Goal: Information Seeking & Learning: Learn about a topic

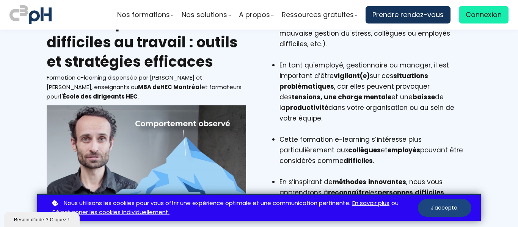
click at [449, 207] on button "J'accepte." at bounding box center [444, 208] width 53 height 18
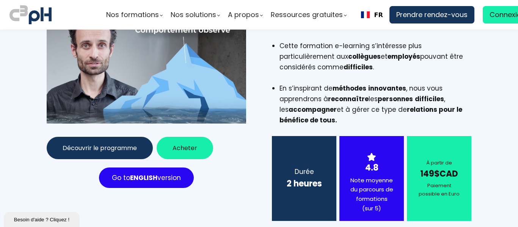
scroll to position [190, 0]
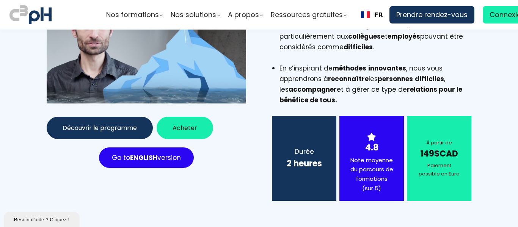
click at [181, 124] on span "Acheter" at bounding box center [184, 127] width 25 height 9
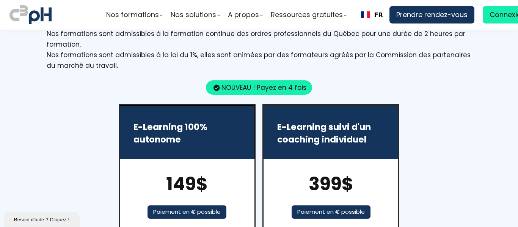
scroll to position [1180, 0]
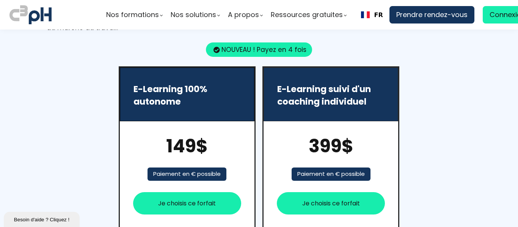
click at [186, 199] on span "Je choisis ce forfait" at bounding box center [187, 203] width 58 height 9
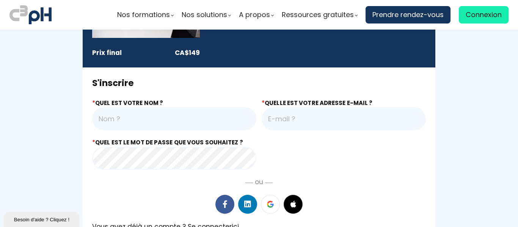
scroll to position [119, 0]
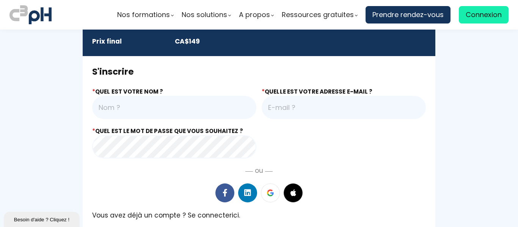
click at [190, 112] on input "text" at bounding box center [174, 107] width 164 height 23
type input "[PERSON_NAME]"
type input "grhstrategie@gmail.com"
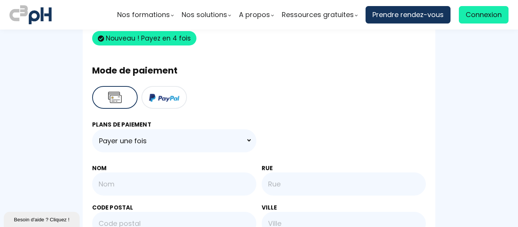
scroll to position [346, 0]
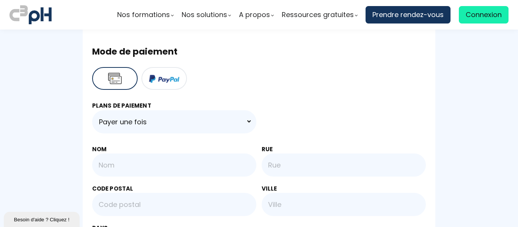
click at [172, 171] on input "text" at bounding box center [174, 165] width 164 height 23
type input "S"
type input "Maurice"
type input "905, chemin St-Dominique"
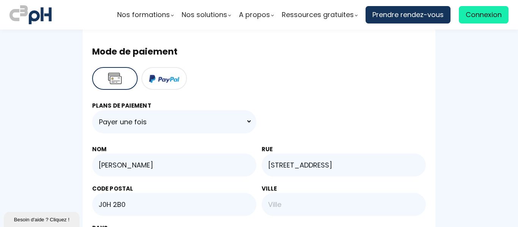
type input "J0H 2B0"
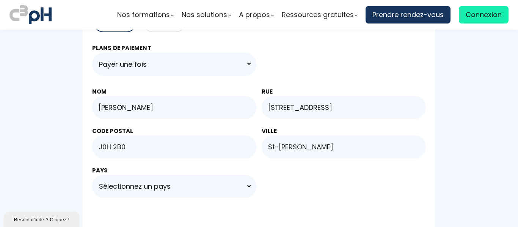
scroll to position [422, 0]
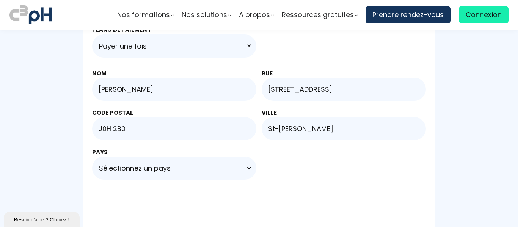
type input "St-Valérien de Milton"
click at [161, 168] on select "Sélectionnez un pays Afghanistan Åland Islands Albania Algeria American Samoa A…" at bounding box center [174, 168] width 164 height 23
select select "CA"
click at [92, 157] on select "Sélectionnez un pays Afghanistan Åland Islands Albania Algeria American Samoa A…" at bounding box center [174, 168] width 164 height 23
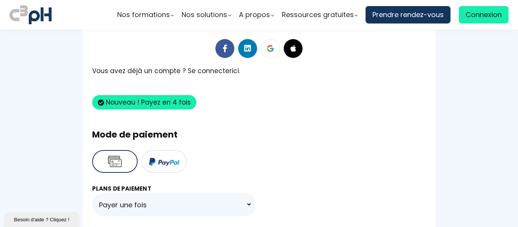
scroll to position [270, 0]
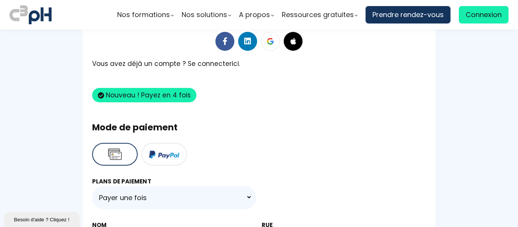
click at [168, 152] on button at bounding box center [163, 154] width 45 height 23
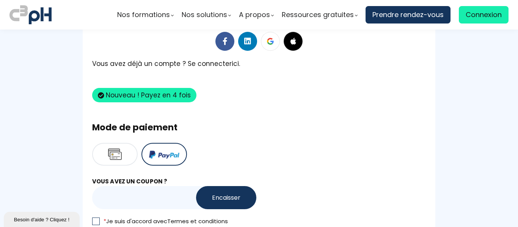
click at [156, 155] on button at bounding box center [163, 154] width 45 height 23
click at [157, 155] on button at bounding box center [163, 154] width 45 height 23
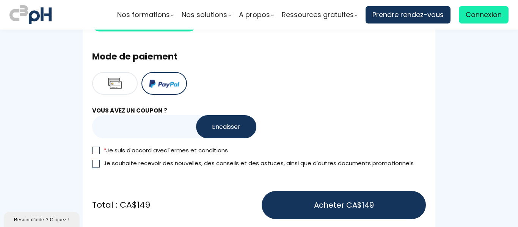
scroll to position [346, 0]
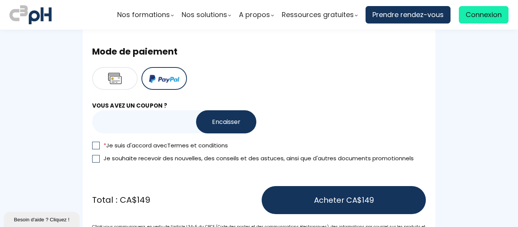
click at [88, 144] on div "S'inscrire * Quel est votre nom ? Sonia Maurice * Quelle est votre adresse E-ma…" at bounding box center [259, 98] width 353 height 538
click at [93, 146] on div at bounding box center [96, 146] width 8 height 8
click at [0, 0] on input "* Je suis d'accord avec Termes et conditions" at bounding box center [0, 0] width 0 height 0
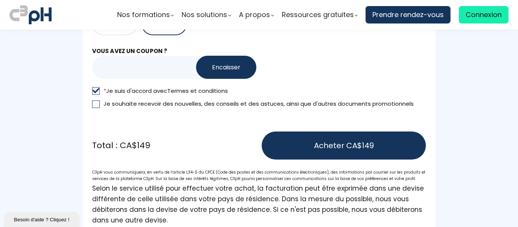
scroll to position [422, 0]
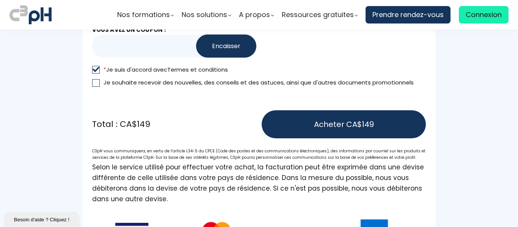
click at [334, 126] on span "Acheter CA$149" at bounding box center [344, 124] width 60 height 11
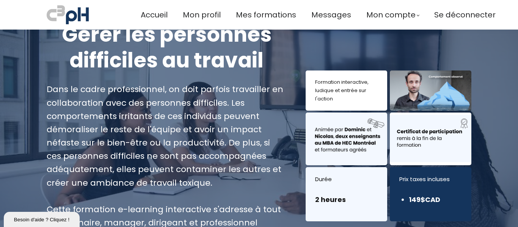
scroll to position [38, 0]
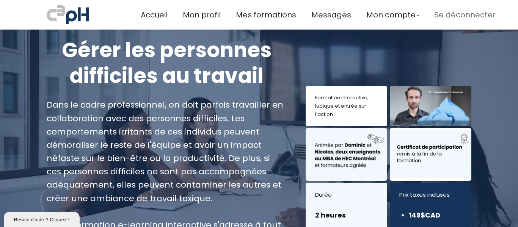
click at [443, 15] on span "Se déconnecter" at bounding box center [464, 15] width 61 height 13
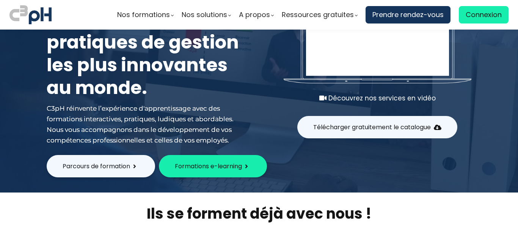
scroll to position [76, 0]
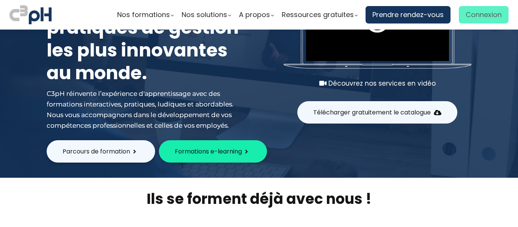
click at [482, 14] on span "Connexion" at bounding box center [484, 14] width 36 height 11
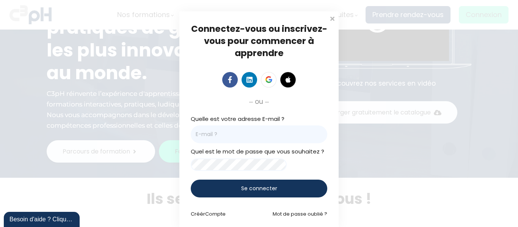
scroll to position [0, 0]
click at [279, 130] on input "email" at bounding box center [259, 134] width 136 height 18
type input "grhstrategie@gmail.com"
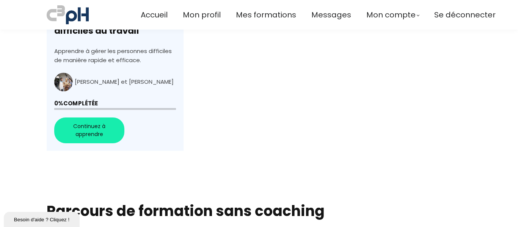
scroll to position [379, 0]
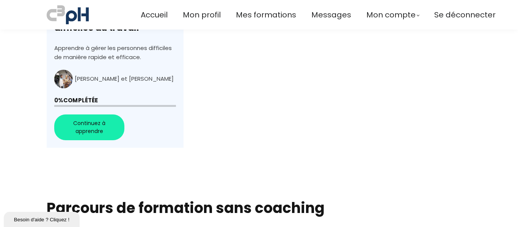
click at [93, 129] on link "Gérer les personnes difficiles au travail" at bounding box center [115, 36] width 137 height 223
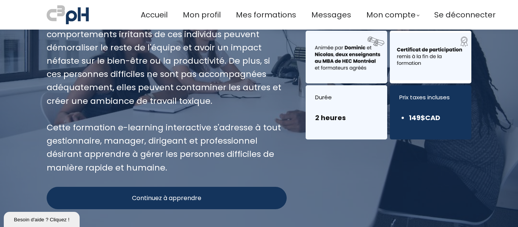
scroll to position [190, 0]
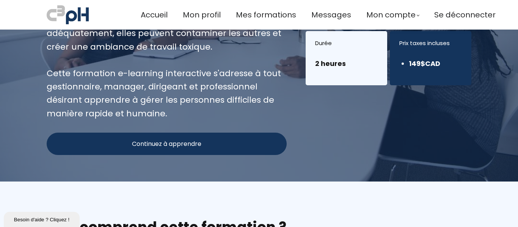
click at [218, 149] on div "Continuez à apprendre" at bounding box center [167, 144] width 240 height 22
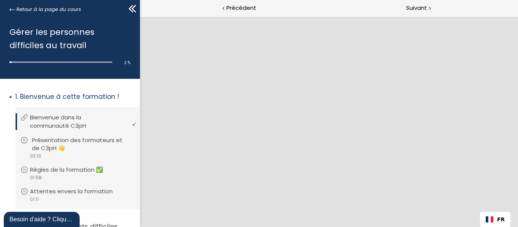
click at [57, 143] on p "Présentation des formateurs et de C3pH 👋" at bounding box center [83, 144] width 103 height 17
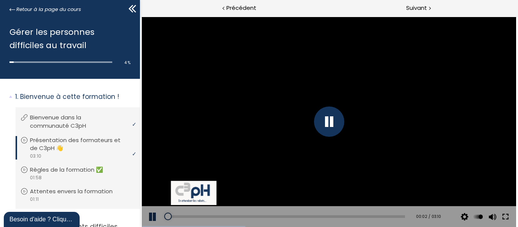
click at [506, 218] on button at bounding box center [505, 216] width 14 height 21
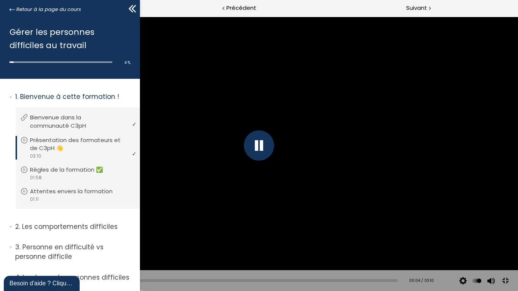
drag, startPoint x: 172, startPoint y: 4, endPoint x: 280, endPoint y: 35, distance: 111.7
click at [368, 32] on div at bounding box center [259, 145] width 518 height 291
click at [263, 144] on div at bounding box center [259, 145] width 30 height 30
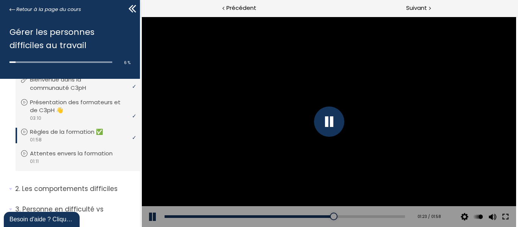
click at [506, 212] on button at bounding box center [505, 216] width 14 height 21
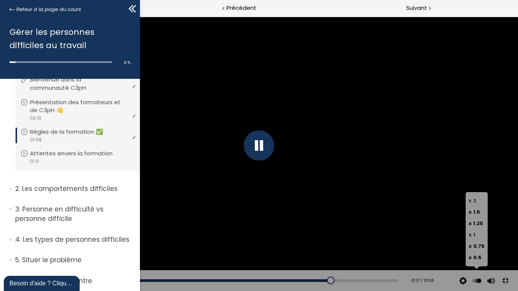
click at [476, 199] on span "2" at bounding box center [474, 200] width 3 height 7
click at [0, 0] on input "x 2" at bounding box center [0, 0] width 0 height 0
click at [476, 199] on span "2" at bounding box center [474, 200] width 3 height 7
click at [0, 0] on input "x 2" at bounding box center [0, 0] width 0 height 0
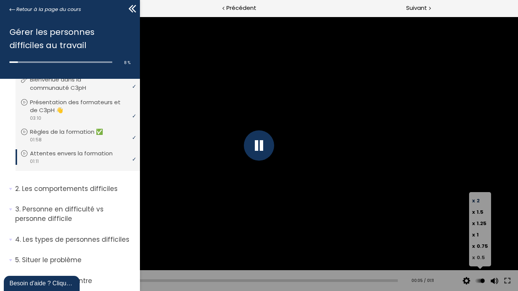
click at [478, 227] on span "0.5" at bounding box center [480, 257] width 8 height 7
click at [0, 0] on input "x 0.5" at bounding box center [0, 0] width 0 height 0
click at [478, 227] on span "1" at bounding box center [477, 234] width 2 height 7
click at [0, 0] on input "x 1" at bounding box center [0, 0] width 0 height 0
click at [475, 201] on span "x" at bounding box center [473, 200] width 3 height 7
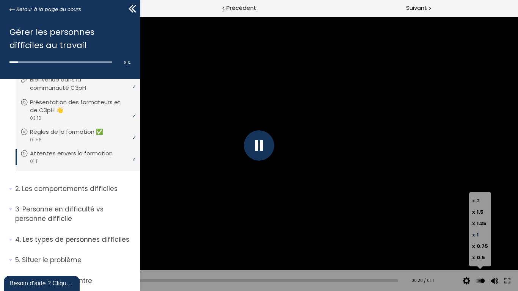
click at [0, 0] on input "x 2" at bounding box center [0, 0] width 0 height 0
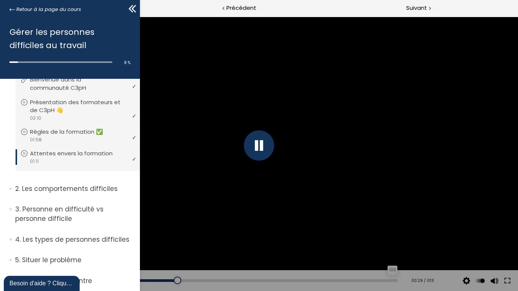
click at [388, 227] on div "01:11" at bounding box center [210, 280] width 375 height 3
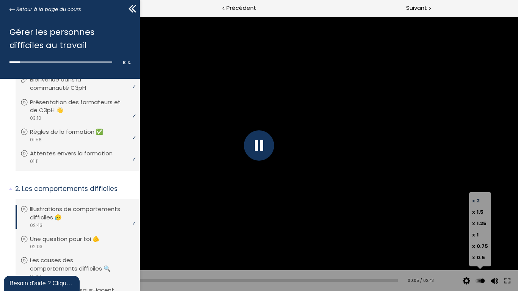
click at [478, 199] on span "2" at bounding box center [477, 200] width 3 height 7
click at [0, 0] on input "x 2" at bounding box center [0, 0] width 0 height 0
click at [479, 227] on label "x 1" at bounding box center [480, 234] width 16 height 11
click at [0, 0] on input "x 1" at bounding box center [0, 0] width 0 height 0
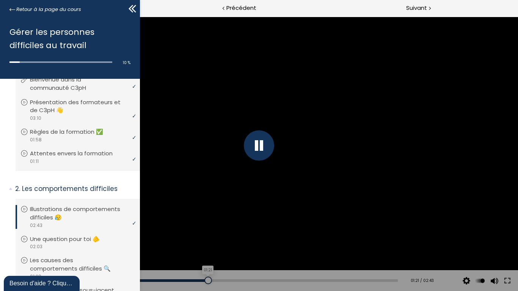
click at [205, 227] on div "01:21" at bounding box center [210, 280] width 375 height 3
click at [144, 227] on div "Add chapter 00:58" at bounding box center [210, 280] width 375 height 21
click at [144, 227] on div "00:53" at bounding box center [210, 280] width 375 height 3
click at [324, 227] on div "Add chapter 02:12" at bounding box center [210, 280] width 375 height 21
click at [325, 227] on div "02:14" at bounding box center [210, 280] width 375 height 3
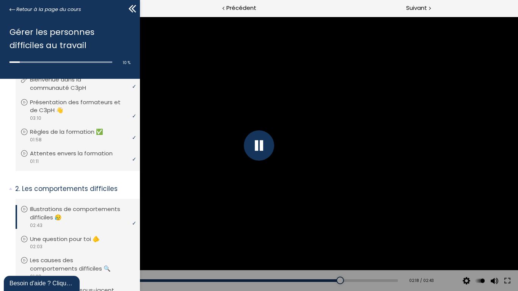
click at [260, 146] on div at bounding box center [259, 145] width 30 height 30
click at [244, 150] on div at bounding box center [258, 145] width 517 height 291
click at [332, 227] on div "02:17" at bounding box center [210, 280] width 375 height 3
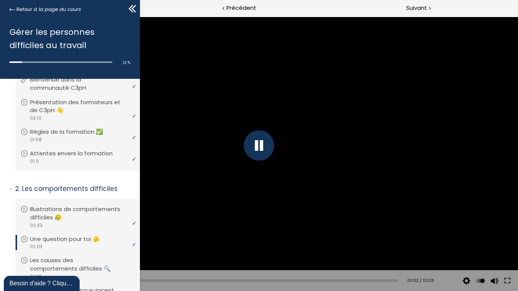
click at [163, 177] on div at bounding box center [258, 145] width 517 height 291
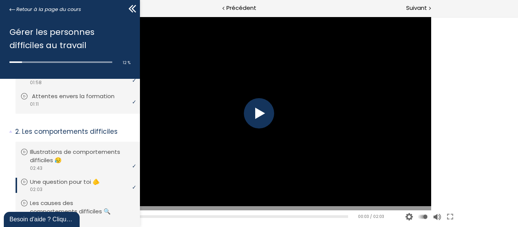
scroll to position [114, 0]
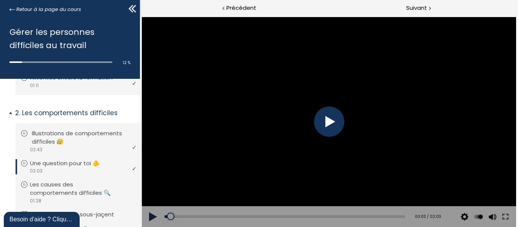
click at [69, 143] on p "Illustrations de comportements difficiles 😥" at bounding box center [83, 137] width 103 height 17
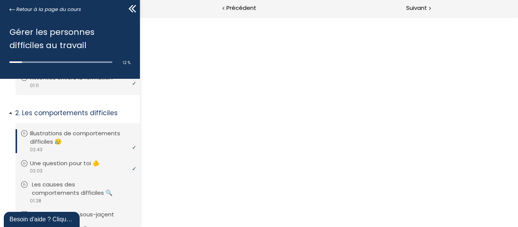
scroll to position [0, 0]
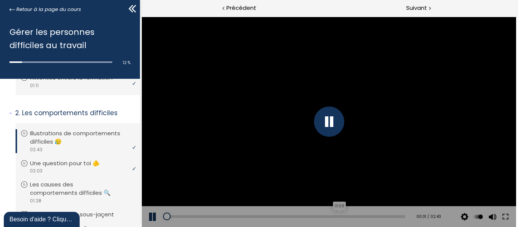
click at [334, 218] on div "01:58" at bounding box center [284, 216] width 240 height 3
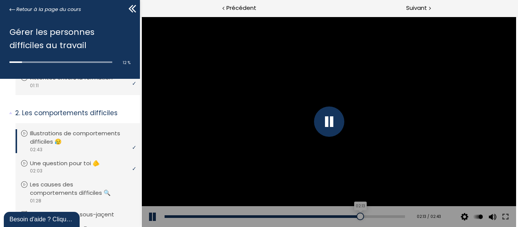
click at [355, 216] on div "02:13" at bounding box center [284, 216] width 240 height 3
click at [319, 125] on div at bounding box center [328, 122] width 30 height 30
click at [345, 216] on div "02:06" at bounding box center [284, 216] width 240 height 3
click at [334, 133] on div at bounding box center [328, 122] width 374 height 210
click at [325, 126] on div at bounding box center [328, 122] width 30 height 30
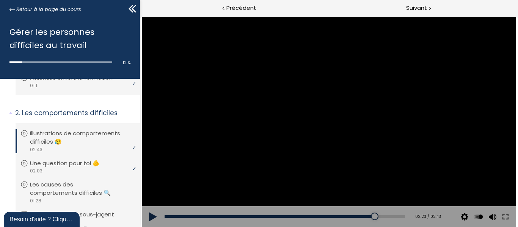
click at [292, 102] on div at bounding box center [328, 122] width 374 height 210
click at [331, 120] on div at bounding box center [328, 122] width 30 height 30
click at [309, 129] on div at bounding box center [328, 122] width 374 height 210
click at [362, 216] on div "02:18" at bounding box center [284, 216] width 240 height 3
click at [332, 125] on div at bounding box center [328, 122] width 30 height 30
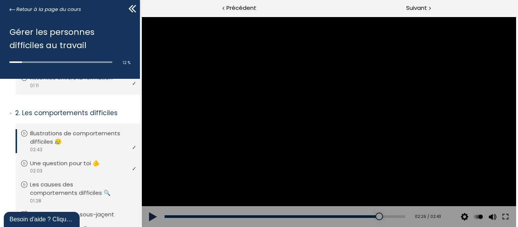
click at [332, 108] on div at bounding box center [328, 122] width 374 height 210
click at [329, 118] on div at bounding box center [328, 122] width 30 height 30
click at [155, 218] on button at bounding box center [152, 216] width 23 height 21
click at [339, 126] on div at bounding box center [328, 122] width 30 height 30
click at [301, 121] on div at bounding box center [328, 122] width 374 height 210
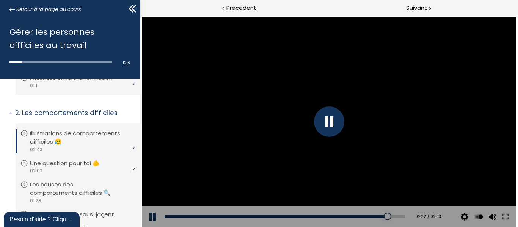
click at [324, 121] on div at bounding box center [328, 122] width 30 height 30
click at [154, 215] on button at bounding box center [152, 216] width 23 height 21
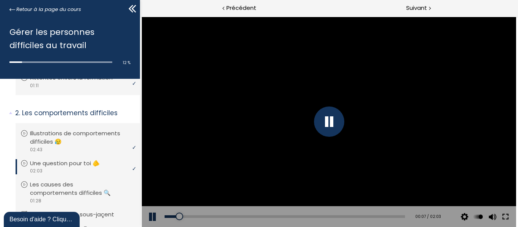
click at [506, 215] on button at bounding box center [505, 216] width 14 height 21
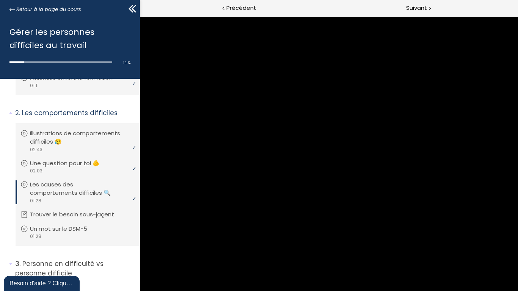
click at [406, 227] on div "01:14" at bounding box center [284, 249] width 244 height 3
click at [406, 227] on div "Add chapter 01:02" at bounding box center [284, 249] width 244 height 21
click at [406, 227] on div "01:03" at bounding box center [284, 249] width 244 height 3
click at [376, 227] on div "00:51" at bounding box center [284, 249] width 244 height 3
drag, startPoint x: 401, startPoint y: 162, endPoint x: 424, endPoint y: 158, distance: 23.4
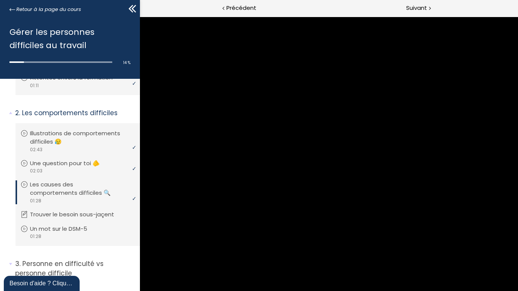
click at [344, 162] on div at bounding box center [328, 154] width 30 height 30
click at [420, 171] on div at bounding box center [329, 154] width 378 height 213
click at [344, 161] on div at bounding box center [328, 154] width 30 height 30
click at [432, 175] on div at bounding box center [329, 154] width 378 height 213
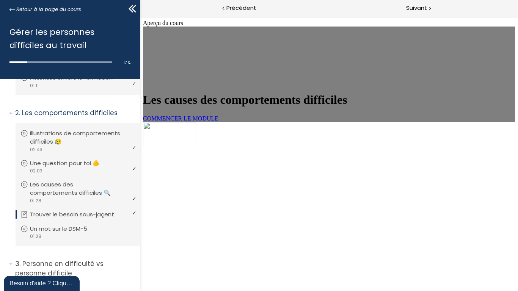
click at [218, 122] on link "COMMENCER LE MODULE" at bounding box center [180, 118] width 75 height 6
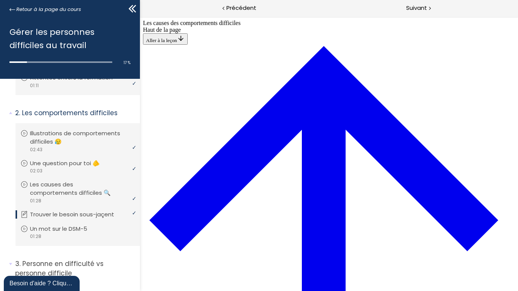
scroll to position [368, 0]
drag, startPoint x: 429, startPoint y: 221, endPoint x: 437, endPoint y: 212, distance: 11.3
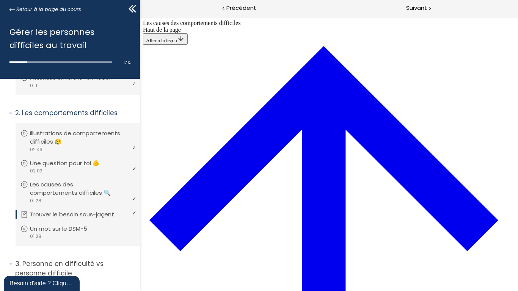
drag, startPoint x: 336, startPoint y: 24, endPoint x: 340, endPoint y: 245, distance: 220.7
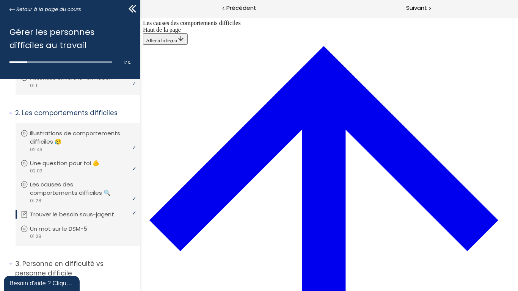
scroll to position [428, 0]
drag, startPoint x: 334, startPoint y: 26, endPoint x: 336, endPoint y: 223, distance: 197.1
drag, startPoint x: 326, startPoint y: 243, endPoint x: 328, endPoint y: 58, distance: 185.0
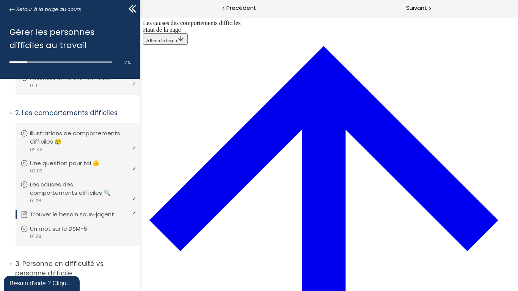
drag, startPoint x: 318, startPoint y: 245, endPoint x: 322, endPoint y: 49, distance: 195.6
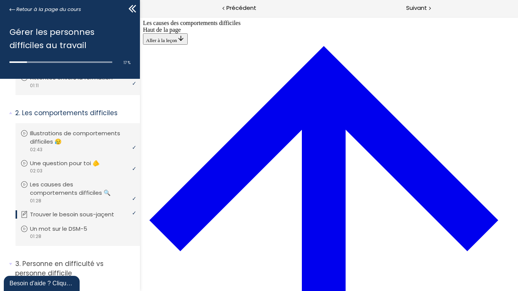
drag, startPoint x: 319, startPoint y: 69, endPoint x: 324, endPoint y: 217, distance: 147.5
drag, startPoint x: 309, startPoint y: 72, endPoint x: 442, endPoint y: 279, distance: 246.7
drag, startPoint x: 328, startPoint y: 246, endPoint x: 457, endPoint y: 75, distance: 214.6
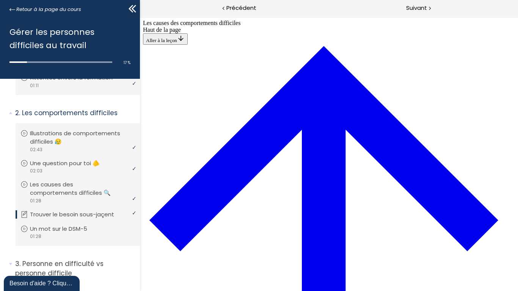
drag, startPoint x: 323, startPoint y: 175, endPoint x: 454, endPoint y: 176, distance: 130.8
drag, startPoint x: 334, startPoint y: 248, endPoint x: 468, endPoint y: 250, distance: 134.2
drag, startPoint x: 327, startPoint y: 144, endPoint x: 455, endPoint y: 215, distance: 145.7
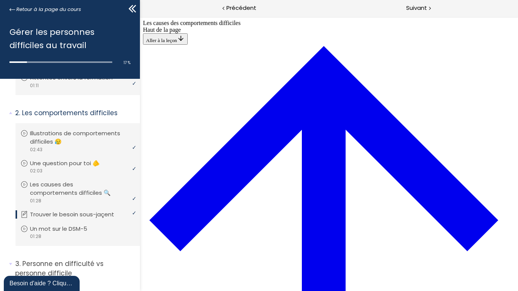
drag, startPoint x: 345, startPoint y: 143, endPoint x: 485, endPoint y: 108, distance: 144.3
drag, startPoint x: 352, startPoint y: 144, endPoint x: 447, endPoint y: 144, distance: 94.8
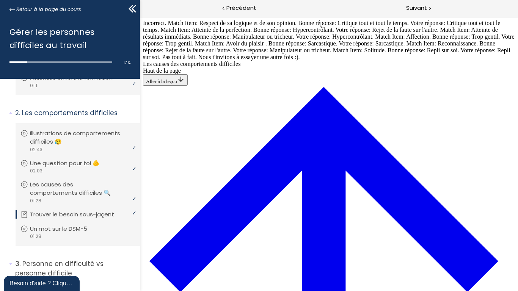
scroll to position [353, 0]
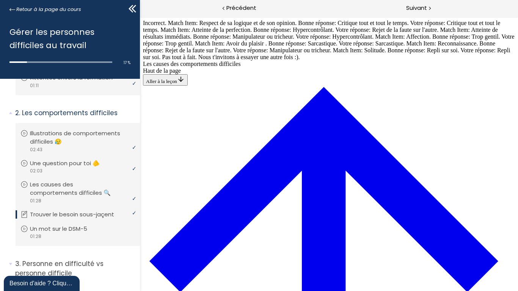
drag, startPoint x: 280, startPoint y: 104, endPoint x: 279, endPoint y: 139, distance: 35.3
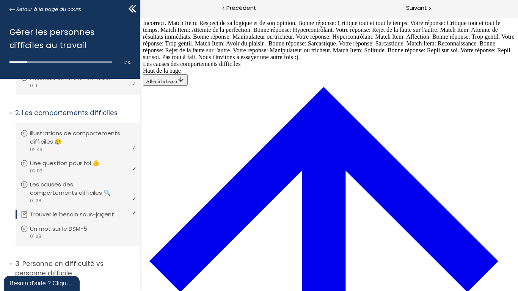
drag, startPoint x: 331, startPoint y: 226, endPoint x: 464, endPoint y: 248, distance: 134.7
drag, startPoint x: 344, startPoint y: 111, endPoint x: 472, endPoint y: 146, distance: 132.8
drag, startPoint x: 313, startPoint y: 72, endPoint x: 449, endPoint y: 178, distance: 172.3
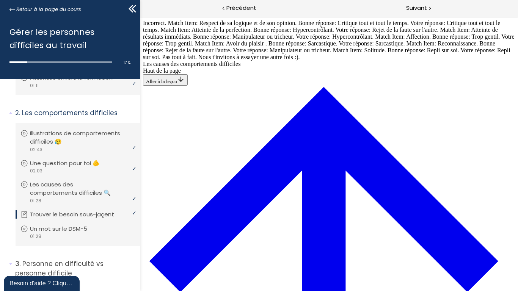
scroll to position [377, 0]
drag, startPoint x: 334, startPoint y: 37, endPoint x: 457, endPoint y: 43, distance: 122.6
drag, startPoint x: 345, startPoint y: 121, endPoint x: 463, endPoint y: 121, distance: 117.9
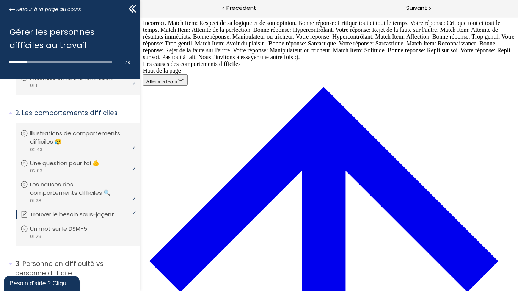
drag, startPoint x: 350, startPoint y: 84, endPoint x: 442, endPoint y: 84, distance: 92.5
drag, startPoint x: 356, startPoint y: 218, endPoint x: 437, endPoint y: 221, distance: 81.9
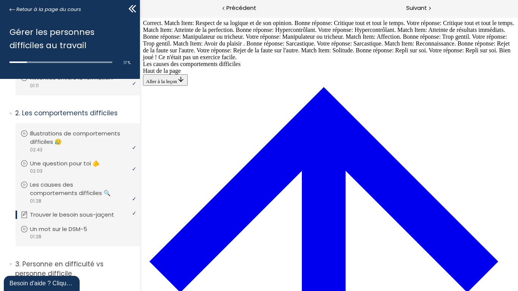
scroll to position [581, 0]
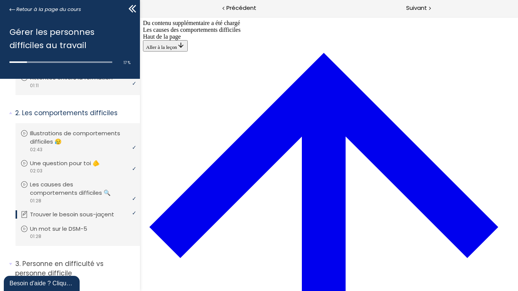
scroll to position [0, 0]
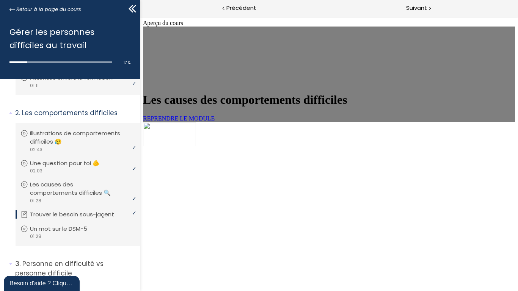
click at [214, 122] on link "REPRENDRE LE MODULE" at bounding box center [179, 118] width 72 height 6
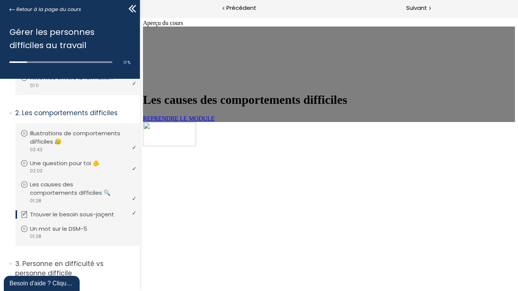
click at [393, 93] on div "Les causes des comportements difficiles REPRENDRE LE MODULE" at bounding box center [329, 107] width 372 height 29
click at [214, 122] on span "REPRENDRE LE MODULE" at bounding box center [179, 118] width 72 height 6
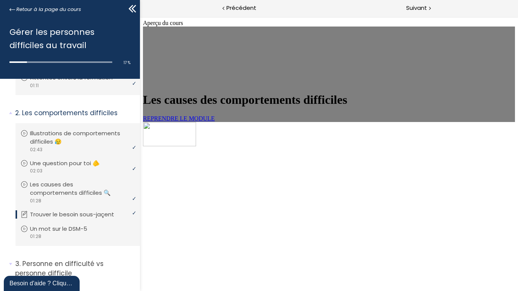
click at [214, 122] on link "REPRENDRE LE MODULE" at bounding box center [179, 118] width 72 height 6
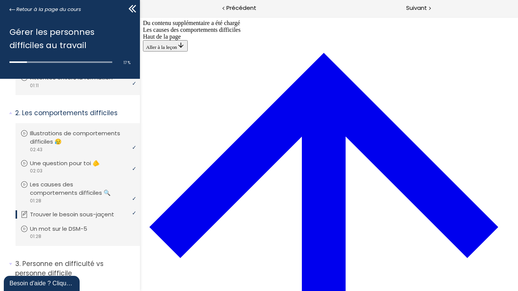
scroll to position [577, 0]
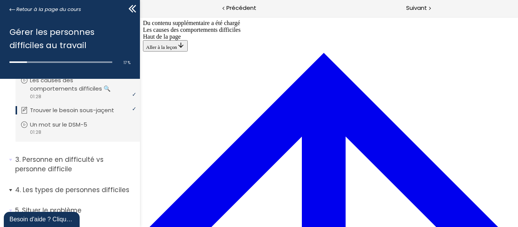
scroll to position [227, 0]
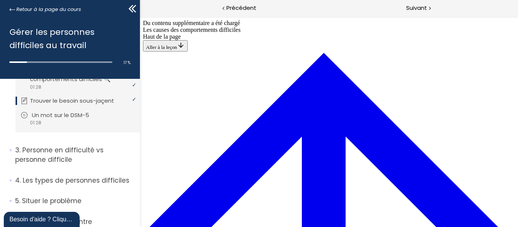
click at [69, 122] on div "video 01:28" at bounding box center [76, 122] width 113 height 7
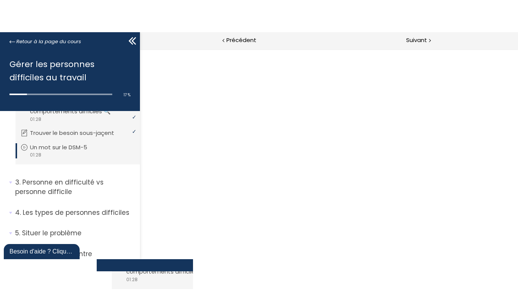
scroll to position [0, 0]
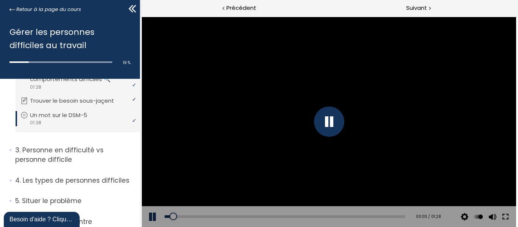
click at [505, 215] on button at bounding box center [505, 216] width 14 height 21
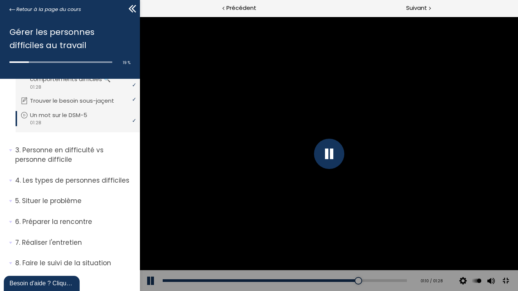
click at [404, 227] on div at bounding box center [329, 154] width 378 height 274
drag, startPoint x: 458, startPoint y: 297, endPoint x: 433, endPoint y: 297, distance: 25.0
click at [346, 227] on div at bounding box center [343, 281] width 8 height 8
drag, startPoint x: 147, startPoint y: 295, endPoint x: 166, endPoint y: 293, distance: 18.7
click at [147, 227] on button at bounding box center [151, 280] width 23 height 21
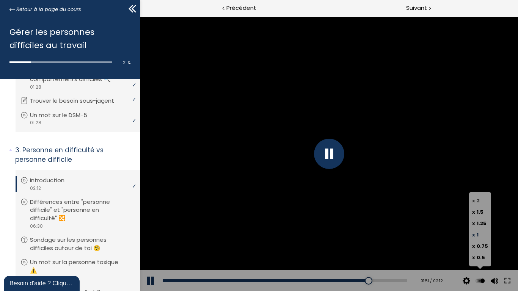
click at [479, 204] on span "2" at bounding box center [477, 200] width 3 height 7
click at [140, 17] on input "x 2" at bounding box center [140, 17] width 0 height 0
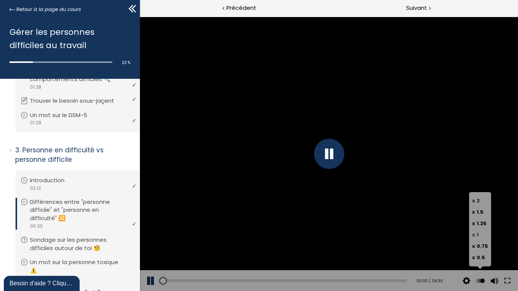
click at [478, 227] on span "1" at bounding box center [477, 234] width 2 height 7
click at [140, 17] on input "x 1" at bounding box center [140, 17] width 0 height 0
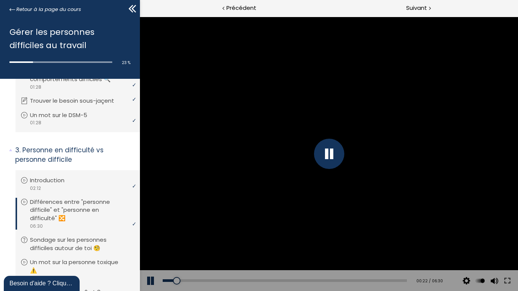
click at [344, 157] on div at bounding box center [328, 154] width 30 height 30
click at [403, 183] on div at bounding box center [329, 154] width 378 height 274
click at [177, 227] on div "00:15" at bounding box center [284, 280] width 244 height 3
click at [344, 165] on div at bounding box center [328, 154] width 30 height 30
click at [397, 158] on div at bounding box center [329, 154] width 378 height 274
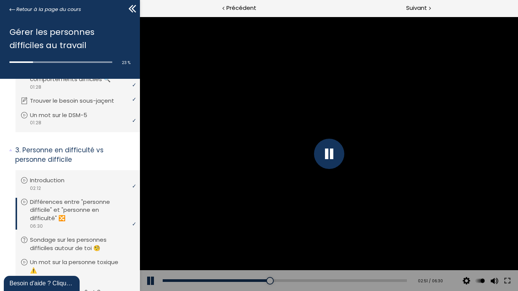
click at [344, 159] on div at bounding box center [328, 154] width 30 height 30
click at [365, 159] on div at bounding box center [329, 154] width 378 height 274
click at [344, 159] on div at bounding box center [328, 154] width 30 height 30
click at [409, 159] on div at bounding box center [329, 154] width 378 height 274
click at [517, 227] on div at bounding box center [329, 154] width 378 height 274
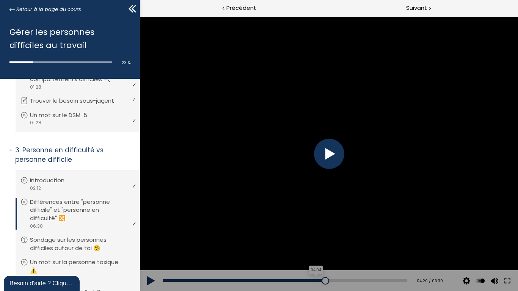
click at [393, 227] on div "04:04" at bounding box center [284, 280] width 244 height 3
click at [392, 159] on div at bounding box center [329, 154] width 378 height 274
click at [405, 227] on div "04:16" at bounding box center [284, 280] width 244 height 3
click at [397, 227] on div "04:08" at bounding box center [284, 280] width 244 height 3
click at [406, 227] on div "05:30" at bounding box center [284, 280] width 244 height 3
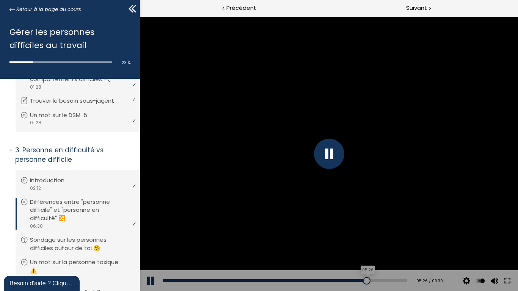
click at [406, 227] on div "05:26" at bounding box center [284, 280] width 244 height 3
click at [344, 167] on div at bounding box center [328, 154] width 30 height 30
click at [474, 199] on div at bounding box center [329, 154] width 378 height 274
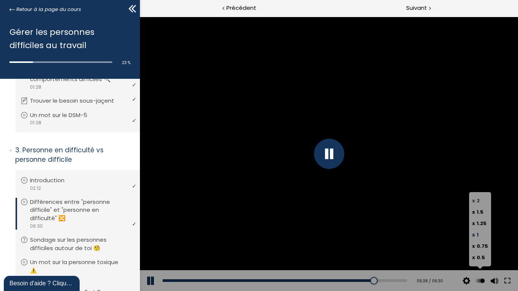
click at [479, 204] on span "2" at bounding box center [477, 200] width 3 height 7
click at [140, 17] on input "x 2" at bounding box center [140, 17] width 0 height 0
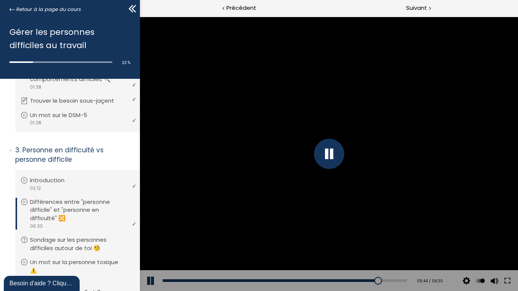
click at [344, 168] on div at bounding box center [328, 154] width 30 height 30
click at [150, 227] on button at bounding box center [151, 280] width 23 height 21
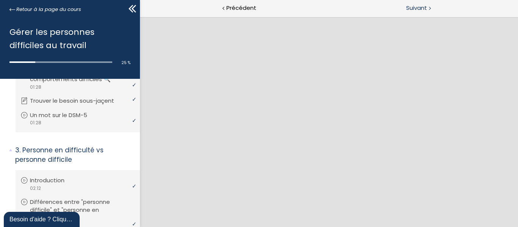
click at [417, 8] on span "Suivant" at bounding box center [416, 7] width 21 height 9
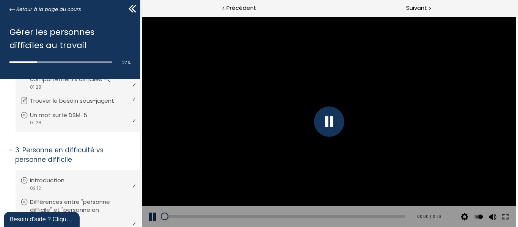
click at [504, 219] on button at bounding box center [505, 216] width 14 height 21
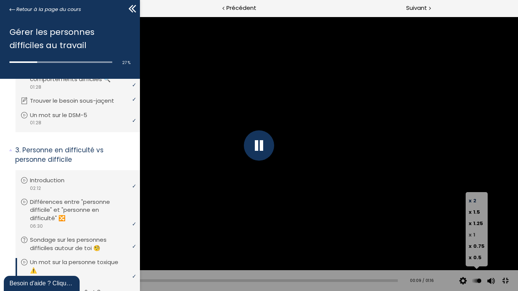
click at [473, 227] on span "1" at bounding box center [474, 234] width 2 height 7
click at [0, 0] on input "x 1" at bounding box center [0, 0] width 0 height 0
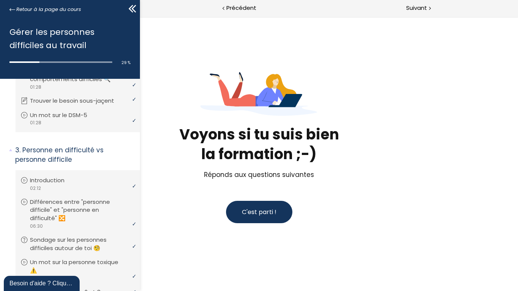
click at [251, 207] on button "C'est parti !" at bounding box center [259, 212] width 66 height 22
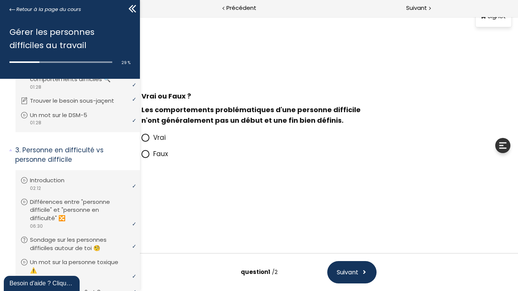
click at [145, 138] on icon at bounding box center [145, 137] width 5 height 5
click at [141, 140] on input "Vrai" at bounding box center [141, 140] width 0 height 0
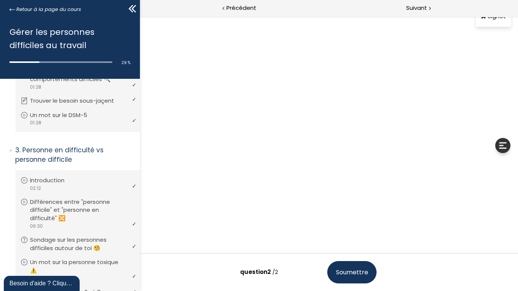
scroll to position [24, 0]
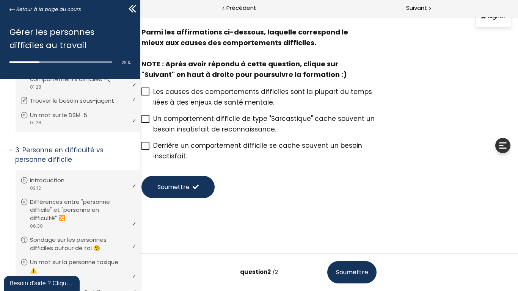
click at [143, 144] on icon at bounding box center [146, 146] width 6 height 6
click at [141, 148] on input "Derrière un comportement difficile se cache souvent un besoin insatisfait." at bounding box center [141, 148] width 0 height 0
click at [177, 186] on span "Soumettre" at bounding box center [173, 186] width 32 height 9
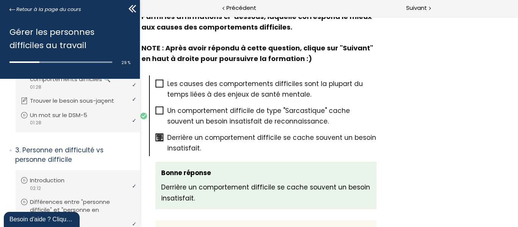
scroll to position [341, 0]
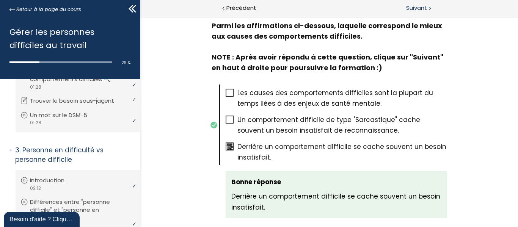
click at [419, 9] on span "Suivant" at bounding box center [416, 7] width 21 height 9
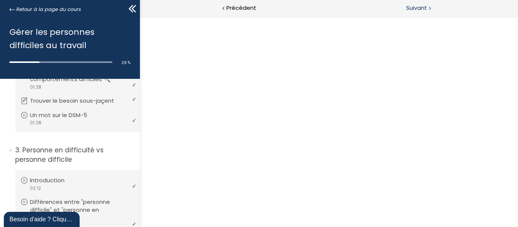
scroll to position [0, 0]
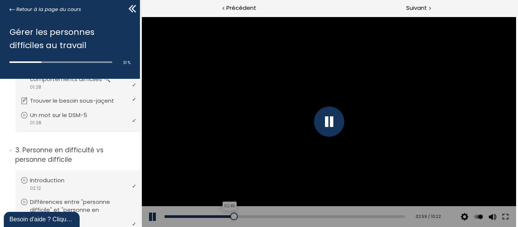
click at [227, 217] on div "02:45" at bounding box center [284, 216] width 240 height 3
click at [231, 216] on div "02:55" at bounding box center [284, 216] width 240 height 3
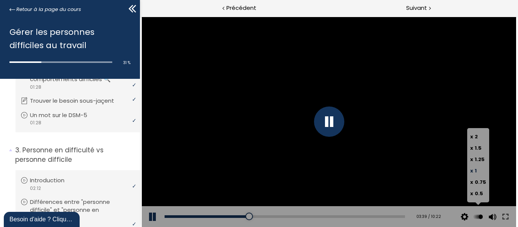
click at [469, 135] on div "x 2 x 1.5 x 1.25 x 1 x 0.75 x 0.5" at bounding box center [478, 165] width 22 height 74
click at [473, 133] on span "x" at bounding box center [471, 136] width 3 height 7
click at [140, 17] on input "x 2" at bounding box center [140, 17] width 0 height 0
click at [476, 132] on label "x 2" at bounding box center [478, 136] width 16 height 11
click at [140, 17] on input "x 2" at bounding box center [140, 17] width 0 height 0
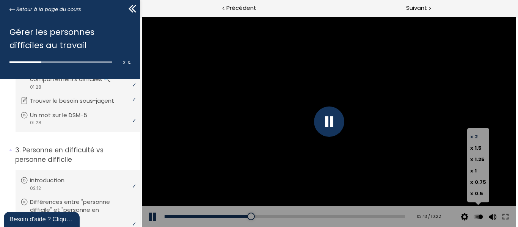
click at [476, 137] on span "2" at bounding box center [475, 136] width 3 height 7
click at [140, 17] on input "x 2" at bounding box center [140, 17] width 0 height 0
click at [478, 169] on label "x 1" at bounding box center [478, 170] width 16 height 11
click at [140, 17] on input "x 1" at bounding box center [140, 17] width 0 height 0
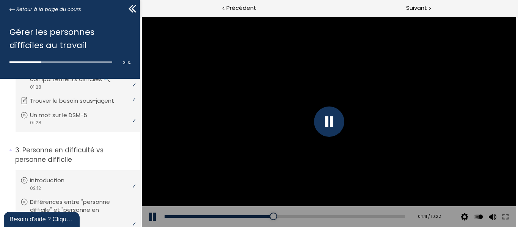
click at [322, 127] on div at bounding box center [328, 122] width 30 height 30
click at [156, 216] on button at bounding box center [152, 216] width 23 height 21
click at [286, 216] on div "05:22" at bounding box center [284, 216] width 240 height 3
click at [285, 217] on div at bounding box center [289, 217] width 8 height 8
click at [285, 216] on div at bounding box center [285, 217] width 8 height 8
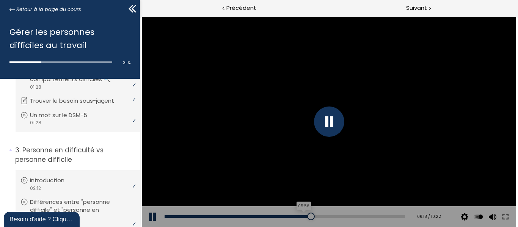
click at [299, 216] on div "05:56" at bounding box center [284, 216] width 240 height 3
click at [320, 216] on div at bounding box center [321, 217] width 8 height 8
click at [327, 216] on div "07:12" at bounding box center [284, 216] width 240 height 3
click at [339, 217] on div "07:43" at bounding box center [284, 216] width 240 height 3
click at [335, 216] on div "07:32" at bounding box center [284, 216] width 240 height 3
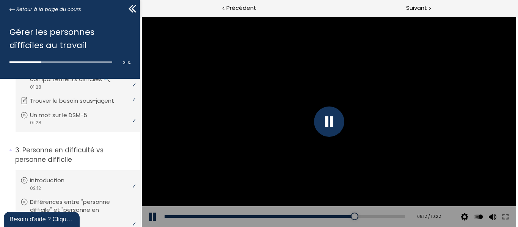
click at [326, 122] on div at bounding box center [328, 122] width 30 height 30
click at [149, 217] on button at bounding box center [152, 216] width 23 height 21
click at [341, 216] on div "07:49" at bounding box center [284, 216] width 240 height 3
click at [344, 216] on div at bounding box center [346, 217] width 8 height 8
click at [358, 216] on div at bounding box center [360, 217] width 8 height 8
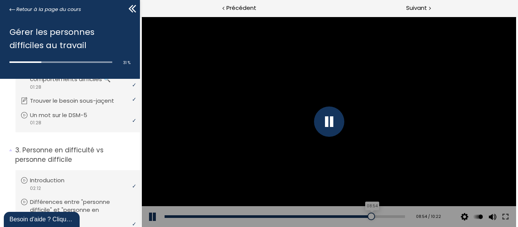
click at [366, 217] on div "08:54" at bounding box center [284, 216] width 240 height 3
click at [332, 125] on div at bounding box center [328, 122] width 30 height 30
click at [392, 217] on div at bounding box center [396, 217] width 8 height 8
click at [152, 215] on button at bounding box center [152, 216] width 23 height 21
click at [394, 216] on div "10:09" at bounding box center [284, 216] width 240 height 3
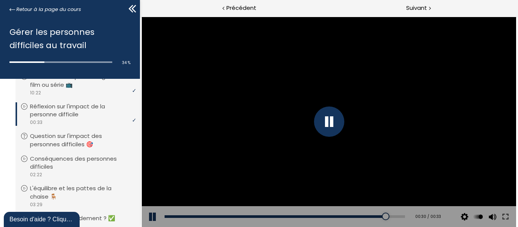
click at [333, 122] on div at bounding box center [328, 122] width 30 height 30
click at [315, 130] on div at bounding box center [328, 122] width 374 height 210
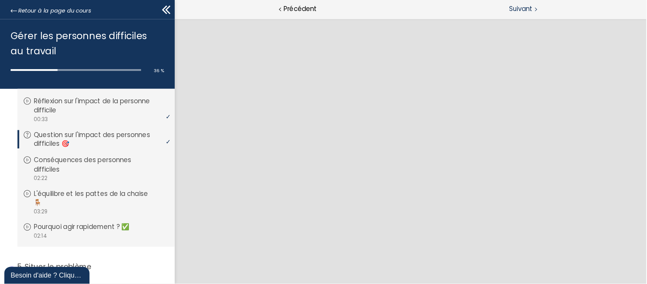
scroll to position [493, 0]
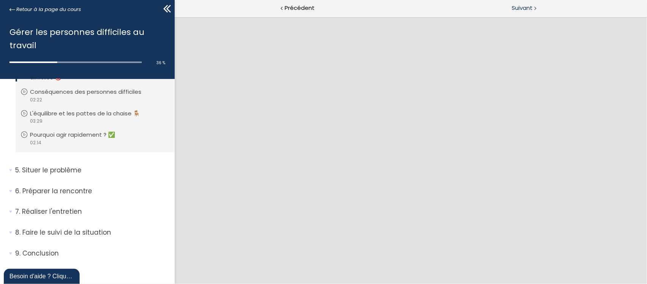
click at [517, 6] on span "Suivant" at bounding box center [522, 7] width 21 height 9
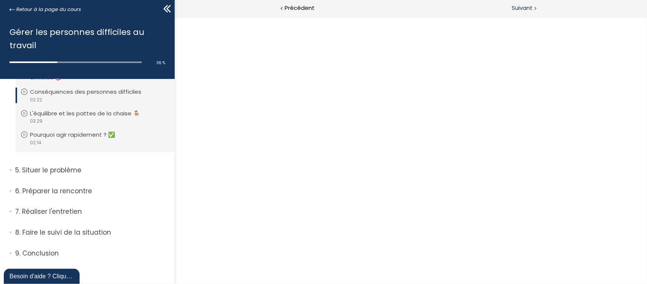
scroll to position [0, 0]
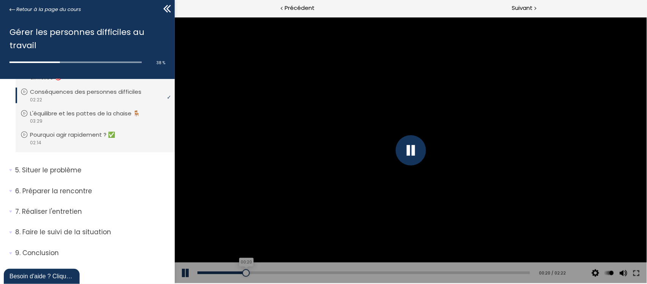
click at [240, 227] on div "00:20" at bounding box center [363, 272] width 332 height 3
click at [232, 227] on div "00:15" at bounding box center [363, 272] width 332 height 3
click at [412, 155] on div at bounding box center [410, 150] width 30 height 30
click at [177, 227] on button at bounding box center [185, 272] width 23 height 21
click at [339, 227] on div at bounding box center [343, 272] width 8 height 8
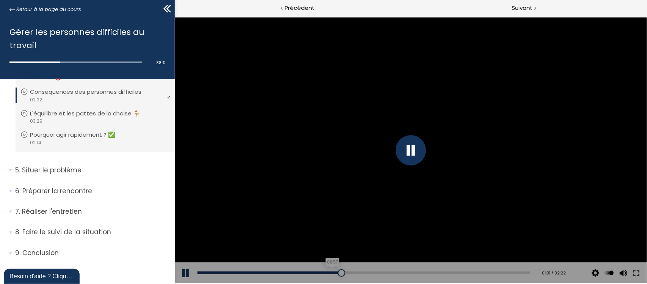
click at [329, 227] on div "00:57" at bounding box center [363, 272] width 332 height 3
click at [323, 227] on div "00:54" at bounding box center [363, 272] width 332 height 3
click at [317, 227] on div "00:51" at bounding box center [363, 272] width 332 height 3
click at [310, 227] on div "00:49" at bounding box center [363, 272] width 332 height 3
click at [416, 150] on div at bounding box center [410, 150] width 30 height 30
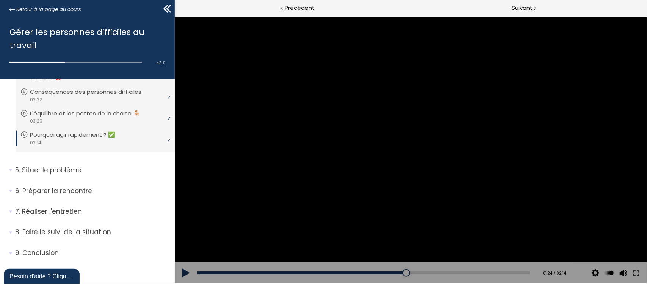
click at [179, 227] on button at bounding box center [185, 272] width 23 height 21
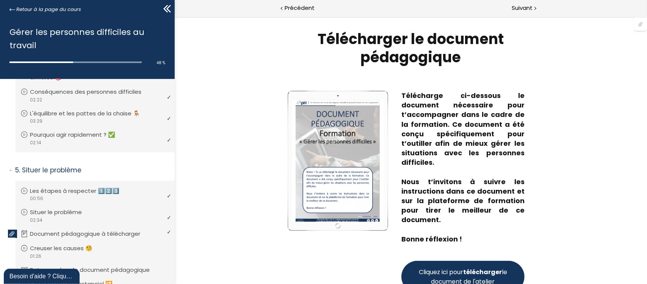
scroll to position [47, 0]
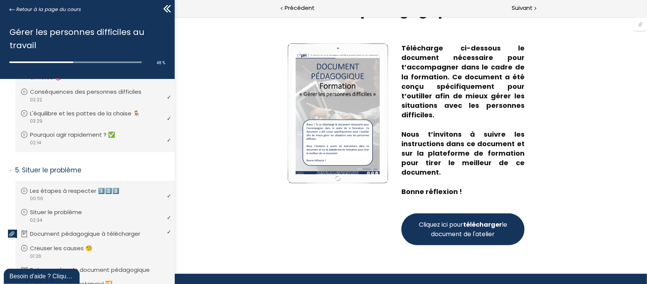
click at [464, 227] on span "Cliquez ici pour télécharger le document de l'atelier" at bounding box center [462, 228] width 91 height 19
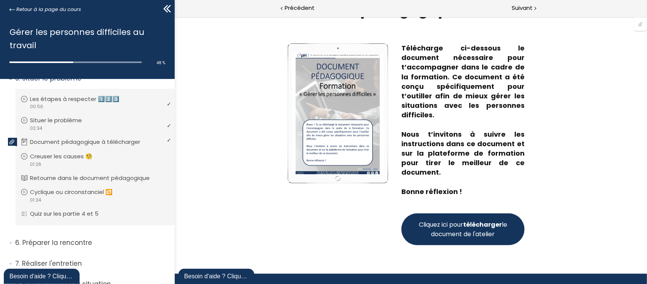
scroll to position [588, 0]
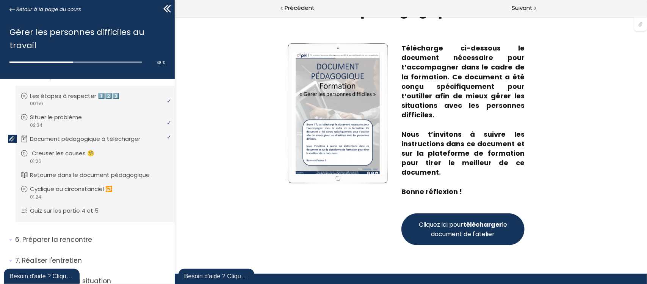
click at [138, 157] on link "Creuser les causes 🧐" at bounding box center [93, 153] width 147 height 8
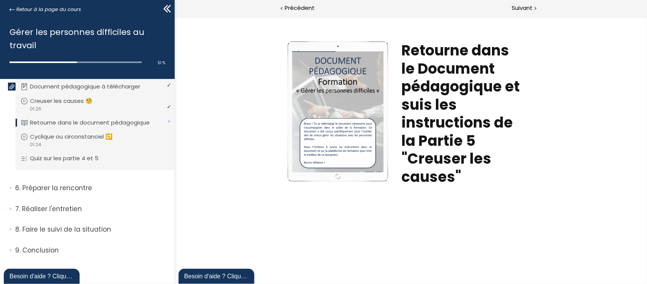
scroll to position [0, 0]
click at [116, 135] on p "Cyclique ou circonstanciel 🔂" at bounding box center [79, 137] width 94 height 8
click at [520, 7] on span "Suivant" at bounding box center [522, 7] width 21 height 9
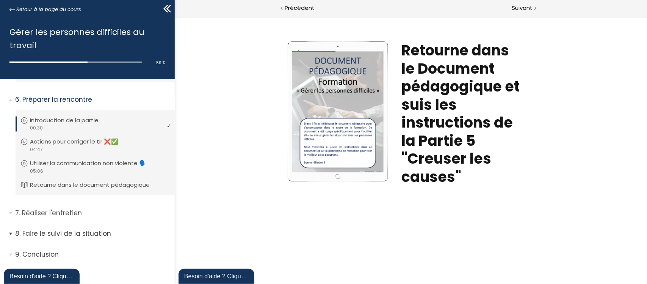
scroll to position [713, 0]
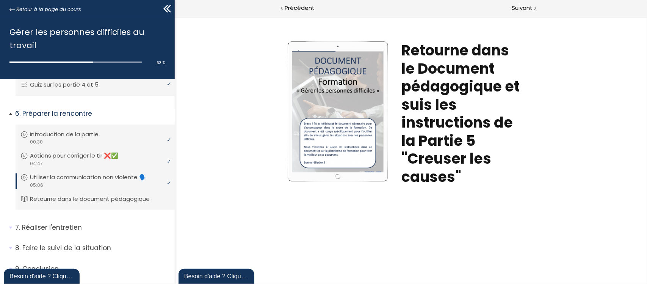
click at [93, 182] on p "Utiliser la communication non violente 🗣️" at bounding box center [94, 177] width 128 height 8
click at [77, 182] on p "Utiliser la communication non violente 🗣️" at bounding box center [94, 177] width 128 height 8
click at [80, 203] on p "Retourne dans le document pédagogique" at bounding box center [97, 199] width 131 height 8
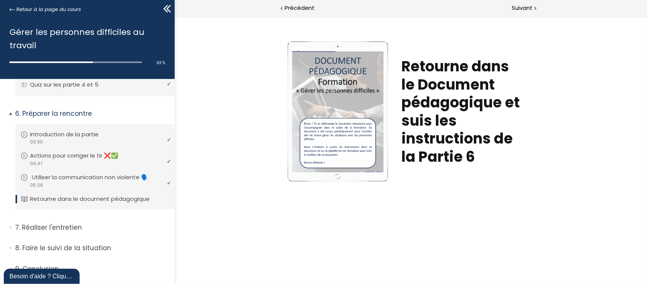
scroll to position [0, 0]
click at [85, 189] on div "video 05:06" at bounding box center [93, 185] width 147 height 7
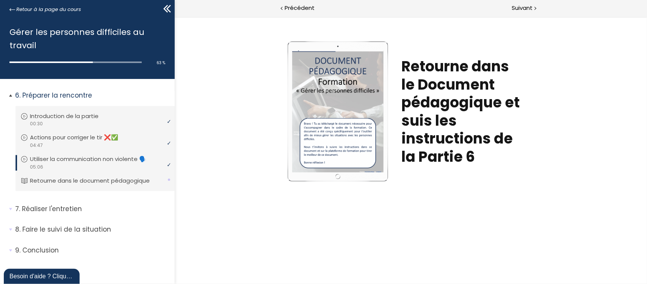
click at [100, 159] on p "Utiliser la communication non violente 🗣️" at bounding box center [94, 159] width 128 height 8
click at [97, 140] on p "Actions pour corriger le tir ❌✅" at bounding box center [82, 137] width 100 height 8
click at [72, 181] on p "Retourne dans le document pédagogique" at bounding box center [97, 180] width 131 height 8
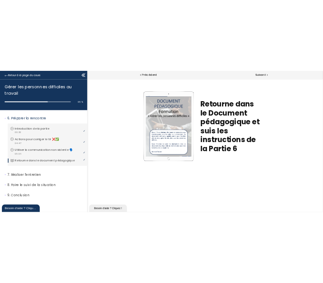
scroll to position [0, 0]
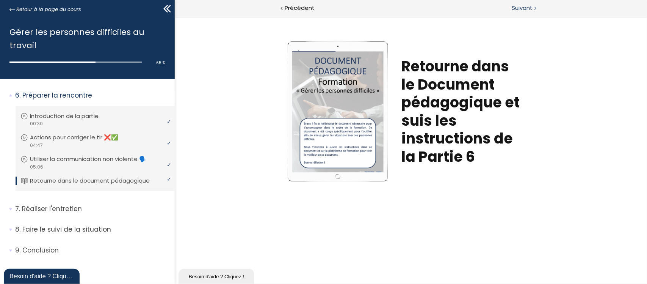
click at [530, 8] on span "Suivant" at bounding box center [522, 7] width 21 height 9
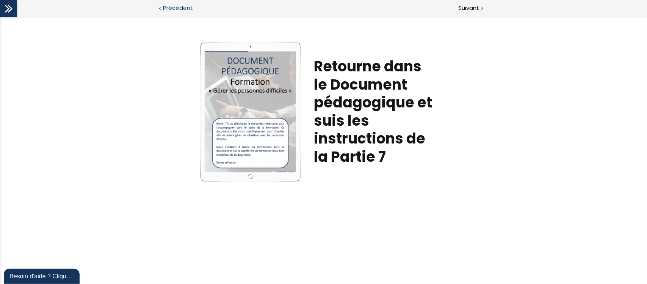
click at [176, 11] on span "Précédent" at bounding box center [178, 7] width 30 height 9
click at [476, 10] on span "Suivant" at bounding box center [469, 7] width 21 height 9
click at [478, 6] on span "Suivant" at bounding box center [469, 7] width 21 height 9
click at [14, 9] on div at bounding box center [8, 8] width 17 height 17
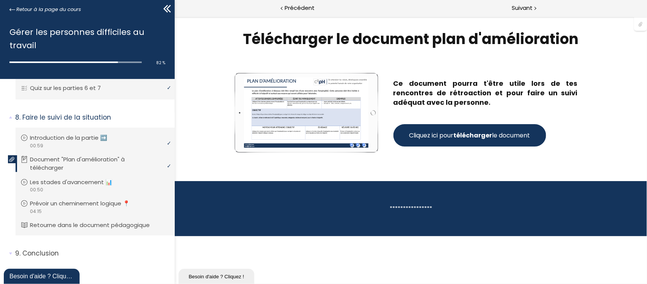
click at [428, 136] on span "Cliquez ici pour télécharger le document" at bounding box center [469, 134] width 121 height 9
click at [518, 10] on span "Suivant" at bounding box center [522, 7] width 21 height 9
click at [54, 207] on p "Prévoir un cheminement logique 📍" at bounding box center [85, 203] width 111 height 8
click at [60, 205] on p "Prévoir un cheminement logique 📍" at bounding box center [85, 203] width 111 height 8
click at [116, 202] on p "Prévoir un cheminement logique 📍" at bounding box center [85, 203] width 111 height 8
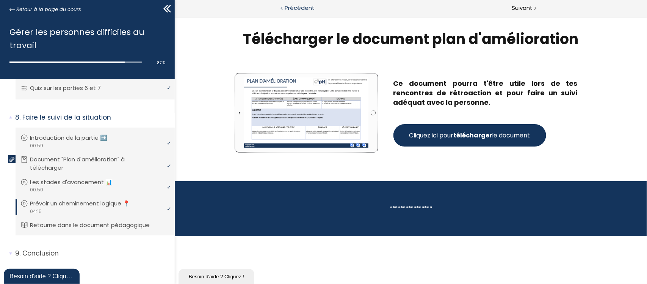
click at [298, 10] on span "Précédent" at bounding box center [300, 7] width 30 height 9
click at [296, 3] on span "Précédent" at bounding box center [300, 7] width 30 height 9
click at [295, 6] on span "Précédent" at bounding box center [300, 7] width 30 height 9
click at [526, 8] on span "Suivant" at bounding box center [522, 7] width 21 height 9
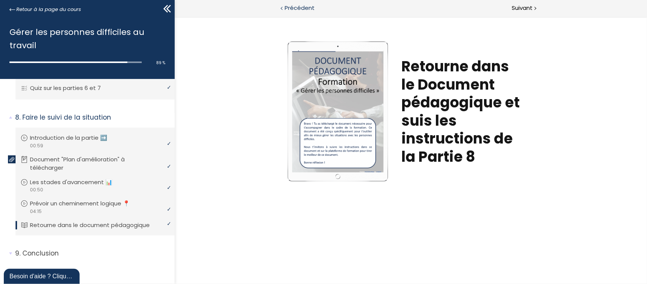
drag, startPoint x: 332, startPoint y: 67, endPoint x: 296, endPoint y: 6, distance: 70.5
click at [296, 6] on span "Précédent" at bounding box center [300, 7] width 30 height 9
click at [528, 8] on span "Suivant" at bounding box center [522, 7] width 21 height 9
click at [520, 8] on span "Suivant" at bounding box center [522, 7] width 21 height 9
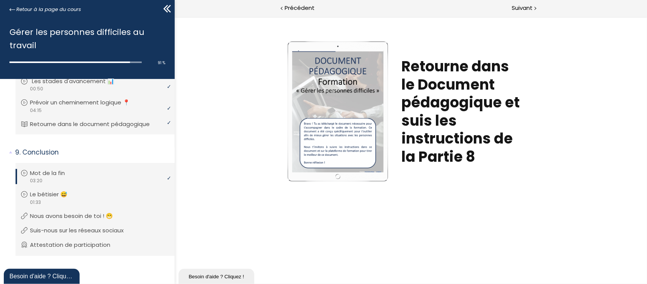
scroll to position [1101, 0]
click at [91, 194] on link "Le bêtisier 😅" at bounding box center [93, 194] width 147 height 8
click at [69, 220] on li "Vous devez avoir terminé l'unité (Suis-nous sur les réseaux sociaux) pour pouvo…" at bounding box center [95, 230] width 159 height 20
click at [99, 224] on li "Vous devez avoir terminé l'unité (Suis-nous sur les réseaux sociaux) pour pouvo…" at bounding box center [95, 230] width 159 height 20
click at [100, 241] on p "Attestation de participation" at bounding box center [78, 244] width 92 height 8
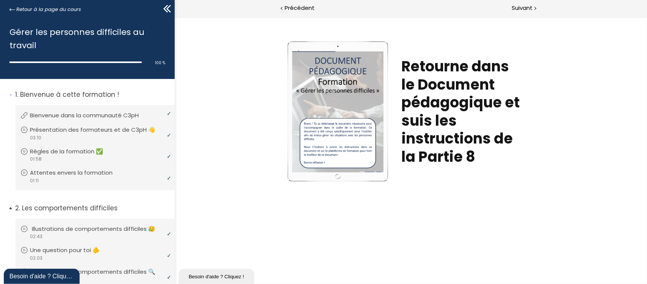
scroll to position [0, 0]
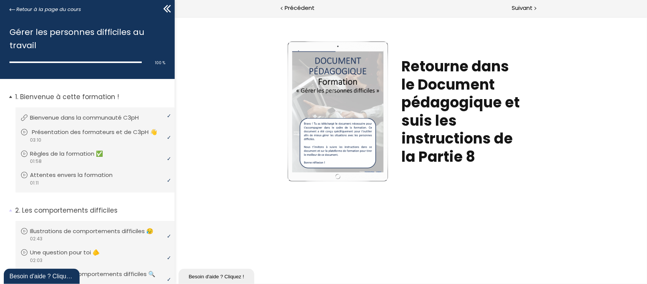
click at [90, 131] on p "Présentation des formateurs et de C3pH 👋" at bounding box center [100, 132] width 137 height 8
click at [69, 158] on p "Règles de la formation ✅" at bounding box center [74, 153] width 85 height 8
click at [69, 179] on p "Attentes envers la formation" at bounding box center [79, 175] width 94 height 8
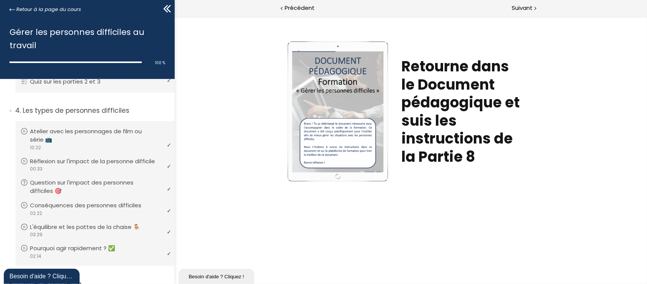
scroll to position [521, 0]
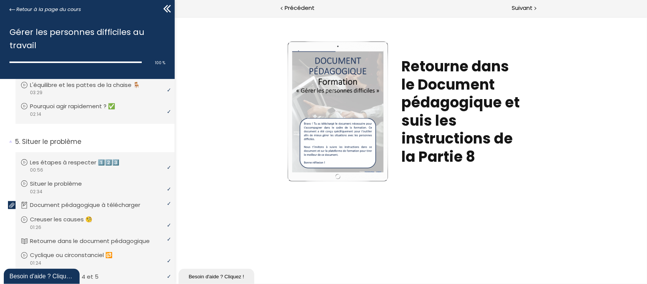
click at [54, 273] on div "Besoin d'aide ? Cliquez !" at bounding box center [41, 275] width 64 height 9
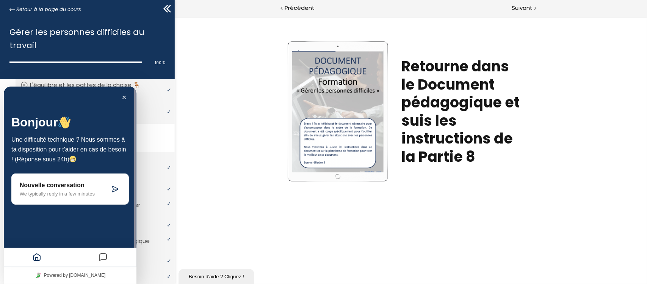
click at [99, 187] on p "Nouvelle conversation" at bounding box center [65, 184] width 90 height 7
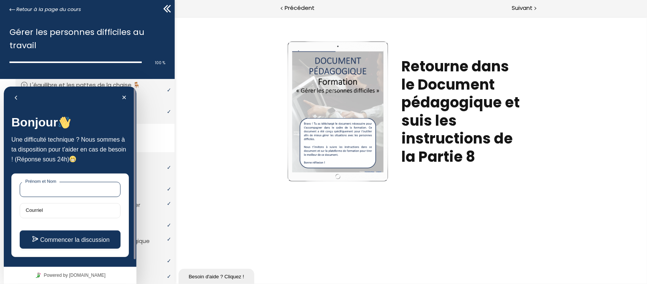
click at [88, 187] on input "Prénom et Nom" at bounding box center [70, 188] width 101 height 15
type input "Sonia Maurice"
click at [54, 210] on input "Courriel" at bounding box center [70, 209] width 101 height 15
type input "grhstrategie@gmail.com"
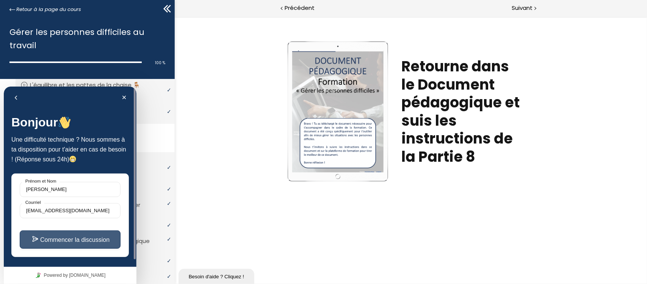
click at [77, 239] on button "Commencer la discussion" at bounding box center [70, 239] width 101 height 18
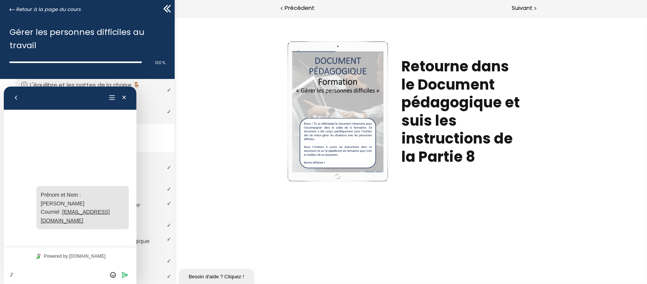
type textarea "J"
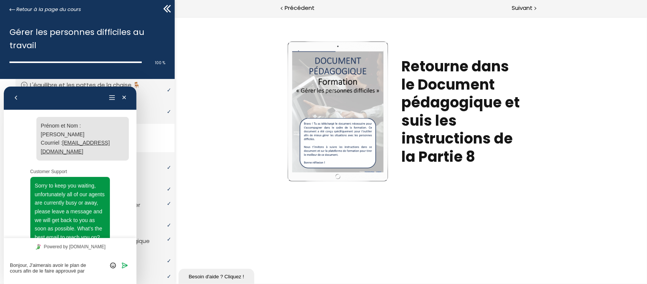
scroll to position [126, 0]
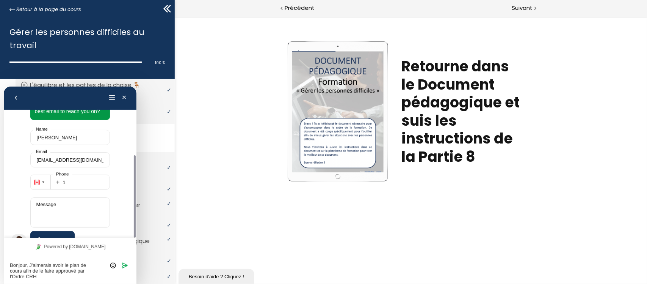
type textarea "Bonjour, J'aimerais avoir le plan de cours afin de le faire approuvé par l'Ordr…"
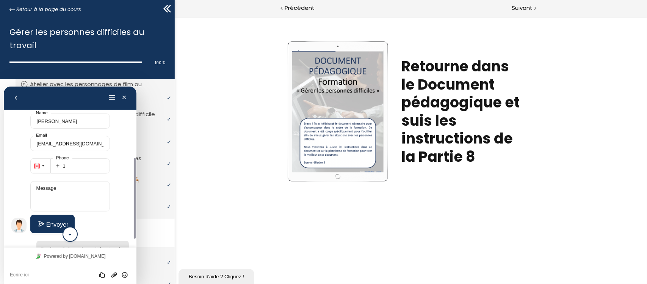
scroll to position [158, 0]
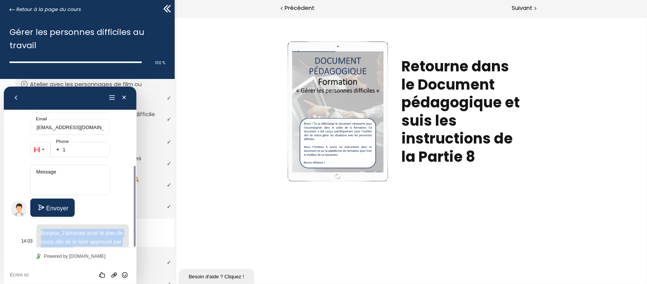
drag, startPoint x: 85, startPoint y: 235, endPoint x: 33, endPoint y: 212, distance: 56.8
click at [34, 224] on div "14:03 Bonjour, J'aimerais avoir le plan de cours afin de le faire approuvé par …" at bounding box center [72, 241] width 111 height 35
copy span "Bonjour, J'aimerais avoir le plan de cours afin de le faire approuvé par l'Ordr…"
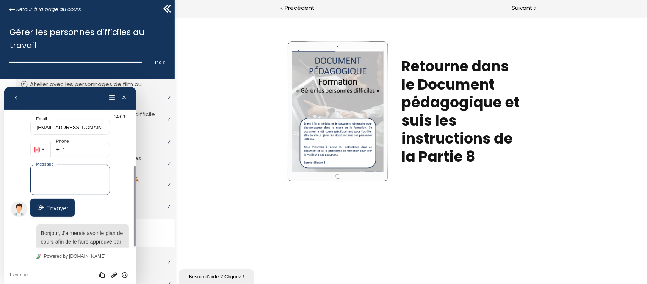
click at [66, 164] on textarea "Message" at bounding box center [70, 179] width 80 height 30
paste textarea "Bonjour, J'aimerais avoir le plan de cours afin de le faire approuvé par l'Ordr…"
type textarea "Bonjour, J'aimerais avoir le plan de cours afin de le faire approuvé par l'Ordr…"
click at [60, 198] on button "Envoyer" at bounding box center [52, 207] width 45 height 18
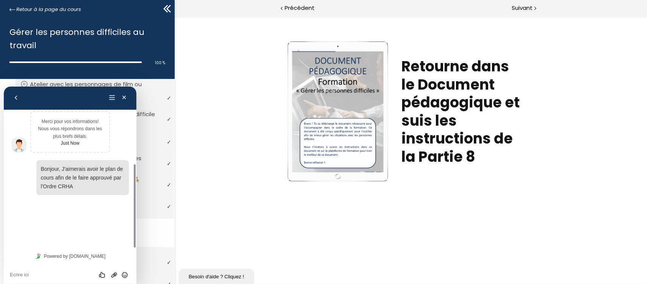
scroll to position [74, 0]
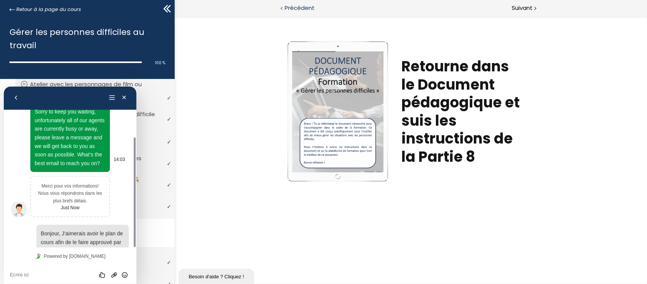
click at [166, 9] on icon at bounding box center [166, 8] width 11 height 11
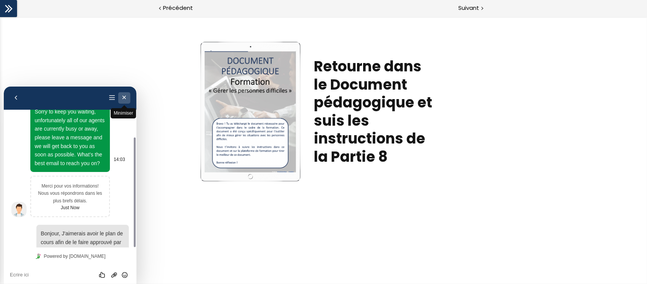
click at [124, 95] on button "Minimiser" at bounding box center [124, 97] width 12 height 11
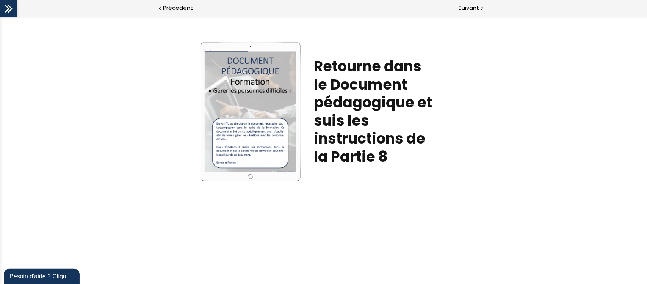
click at [7, 6] on icon at bounding box center [7, 9] width 5 height 8
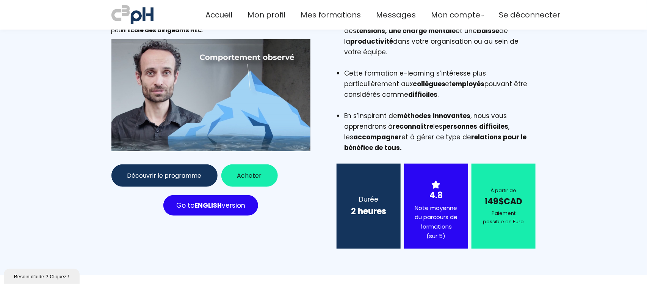
click at [169, 176] on button "Découvrir le programme" at bounding box center [164, 175] width 106 height 22
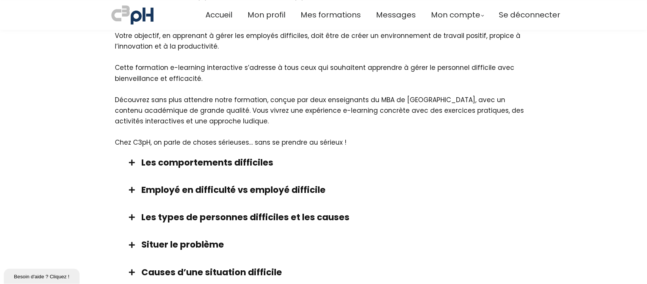
scroll to position [375, 0]
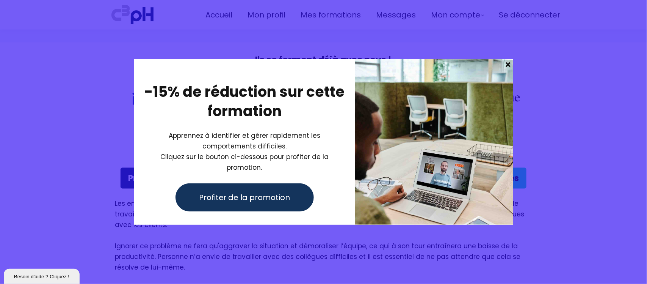
click at [509, 67] on span at bounding box center [508, 64] width 10 height 11
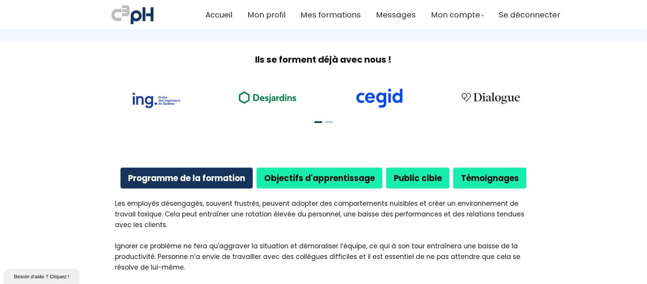
click at [298, 172] on b "Objectifs d'apprentissage" at bounding box center [319, 178] width 111 height 12
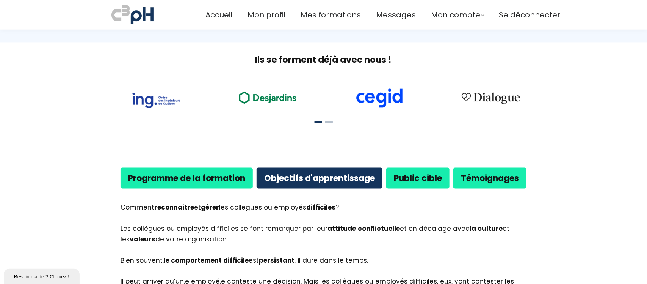
click at [216, 172] on b "Programme de la formation" at bounding box center [186, 178] width 117 height 12
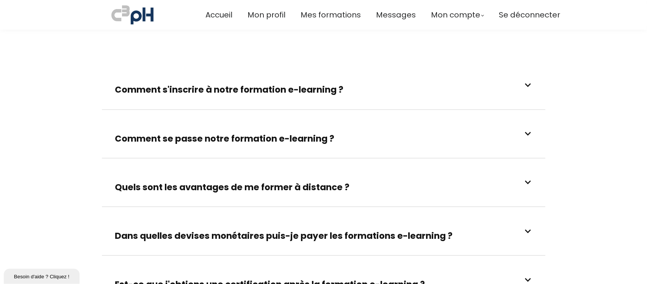
scroll to position [2152, 0]
